Goal: Information Seeking & Learning: Learn about a topic

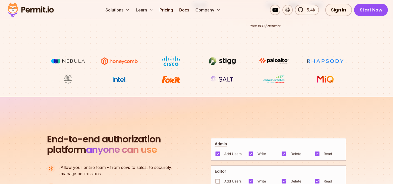
scroll to position [279, 0]
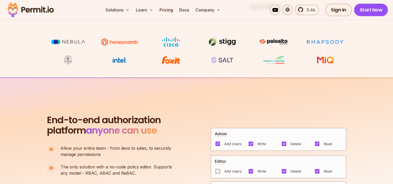
click at [180, 84] on section "End-to-end authorization platform anyone can use A no-code authorization platfo…" at bounding box center [196, 171] width 393 height 189
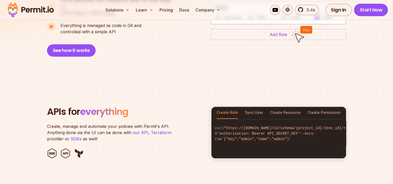
scroll to position [368, 0]
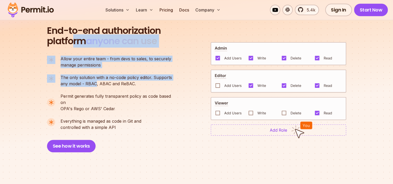
drag, startPoint x: 71, startPoint y: 42, endPoint x: 96, endPoint y: 86, distance: 50.4
click at [96, 86] on div "End-to-end authorization platform anyone can use A no-code authorization platfo…" at bounding box center [112, 88] width 130 height 127
click at [96, 86] on p "The only solution with a no-code policy editor. Supports any model - RBAC, ABAC…" at bounding box center [116, 80] width 111 height 12
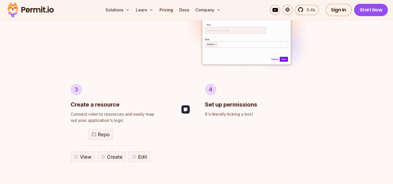
scroll to position [445, 0]
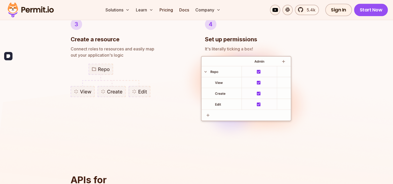
click at [341, 107] on img at bounding box center [196, 167] width 393 height 239
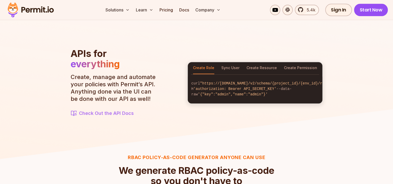
click at [341, 107] on img at bounding box center [196, 41] width 393 height 239
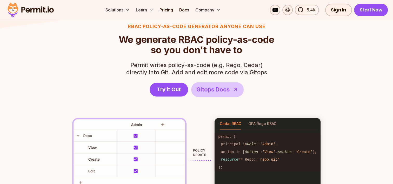
click at [341, 107] on div "RBAC Policy-as-code generator anyone can use We generate RBAC policy-as-code so…" at bounding box center [196, 107] width 299 height 168
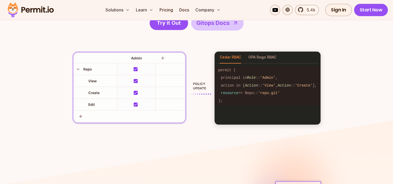
click at [341, 107] on div "RBAC Policy-as-code generator anyone can use We generate RBAC policy-as-code so…" at bounding box center [196, 40] width 299 height 168
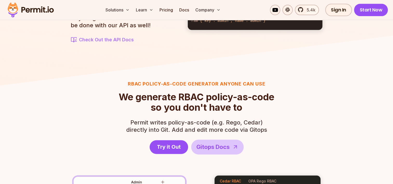
scroll to position [645, 0]
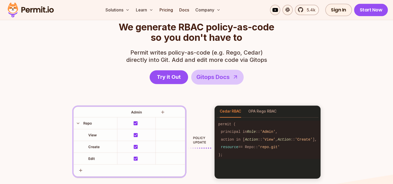
click at [341, 107] on div "RBAC Policy-as-code generator anyone can use We generate RBAC policy-as-code so…" at bounding box center [196, 94] width 299 height 168
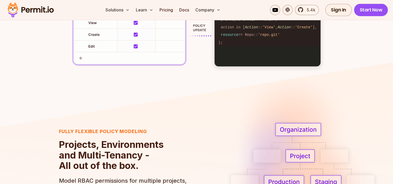
click at [341, 107] on img at bounding box center [312, 175] width 175 height 223
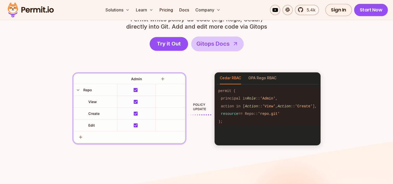
click at [341, 107] on div "RBAC Policy-as-code generator anyone can use We generate RBAC policy-as-code so…" at bounding box center [196, 61] width 299 height 168
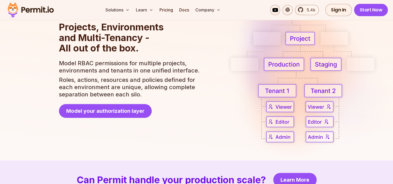
click at [341, 107] on img at bounding box center [312, 58] width 175 height 223
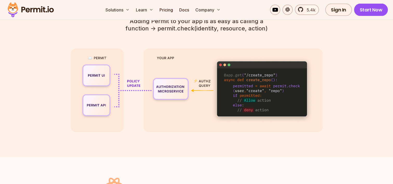
scroll to position [1179, 0]
click at [341, 107] on section "Zero latency Permissions enforcement Permit.check() in your app Adding Permit t…" at bounding box center [196, 61] width 393 height 193
click at [345, 122] on section "Zero latency Permissions enforcement Permit.check() in your app Adding Permit t…" at bounding box center [196, 61] width 393 height 193
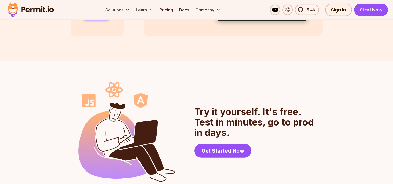
click at [345, 122] on div "Try it yourself. It's free. Test in minutes, go to prod in days. Get Started No…" at bounding box center [196, 182] width 393 height 243
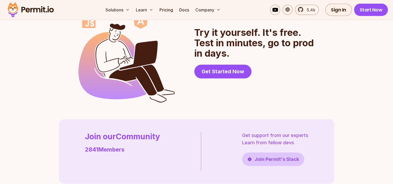
click at [345, 122] on section "Join our Community 2841 Members Get support from our experts Learn from fellow …" at bounding box center [196, 151] width 368 height 64
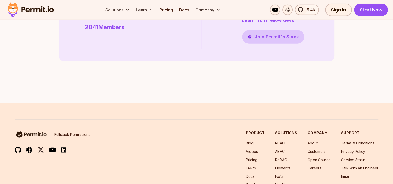
scroll to position [1532, 0]
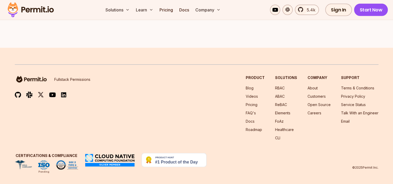
click at [18, 94] on img at bounding box center [18, 95] width 6 height 6
